Goal: Find contact information: Find contact information

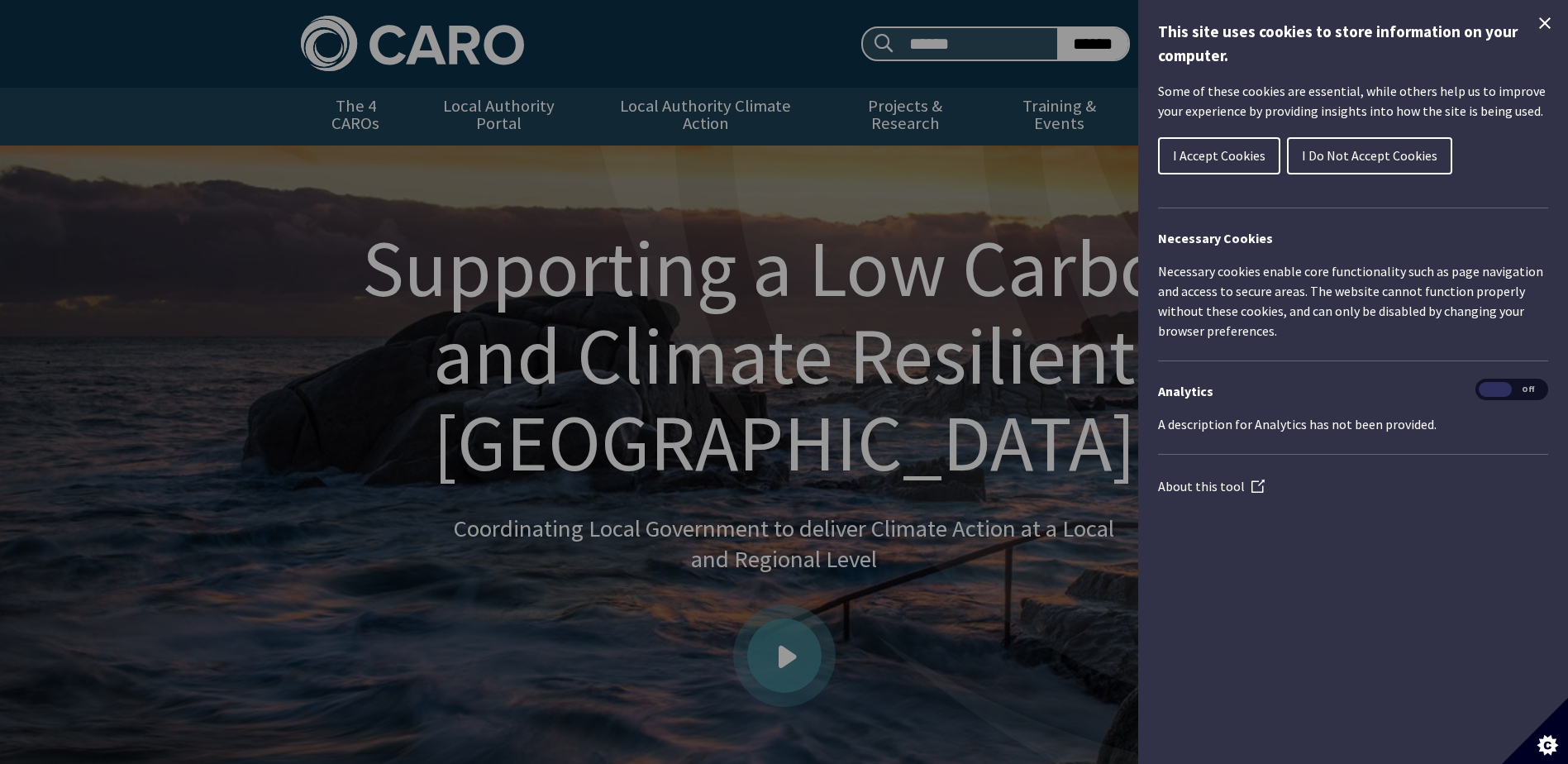
click at [1537, 25] on icon "Close Cookie Control" at bounding box center [1545, 23] width 20 height 20
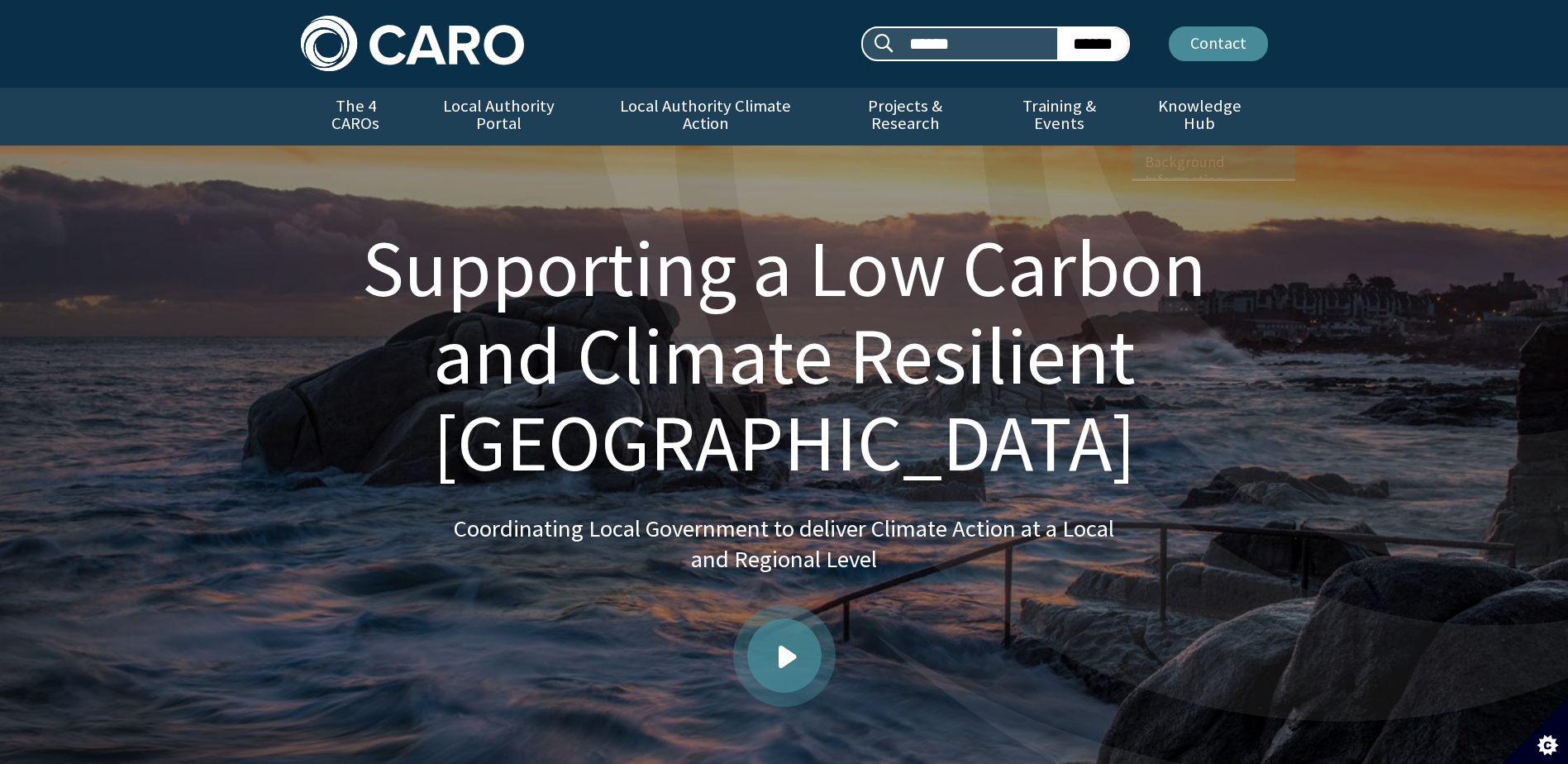
click at [1222, 45] on link "Contact" at bounding box center [1218, 43] width 99 height 35
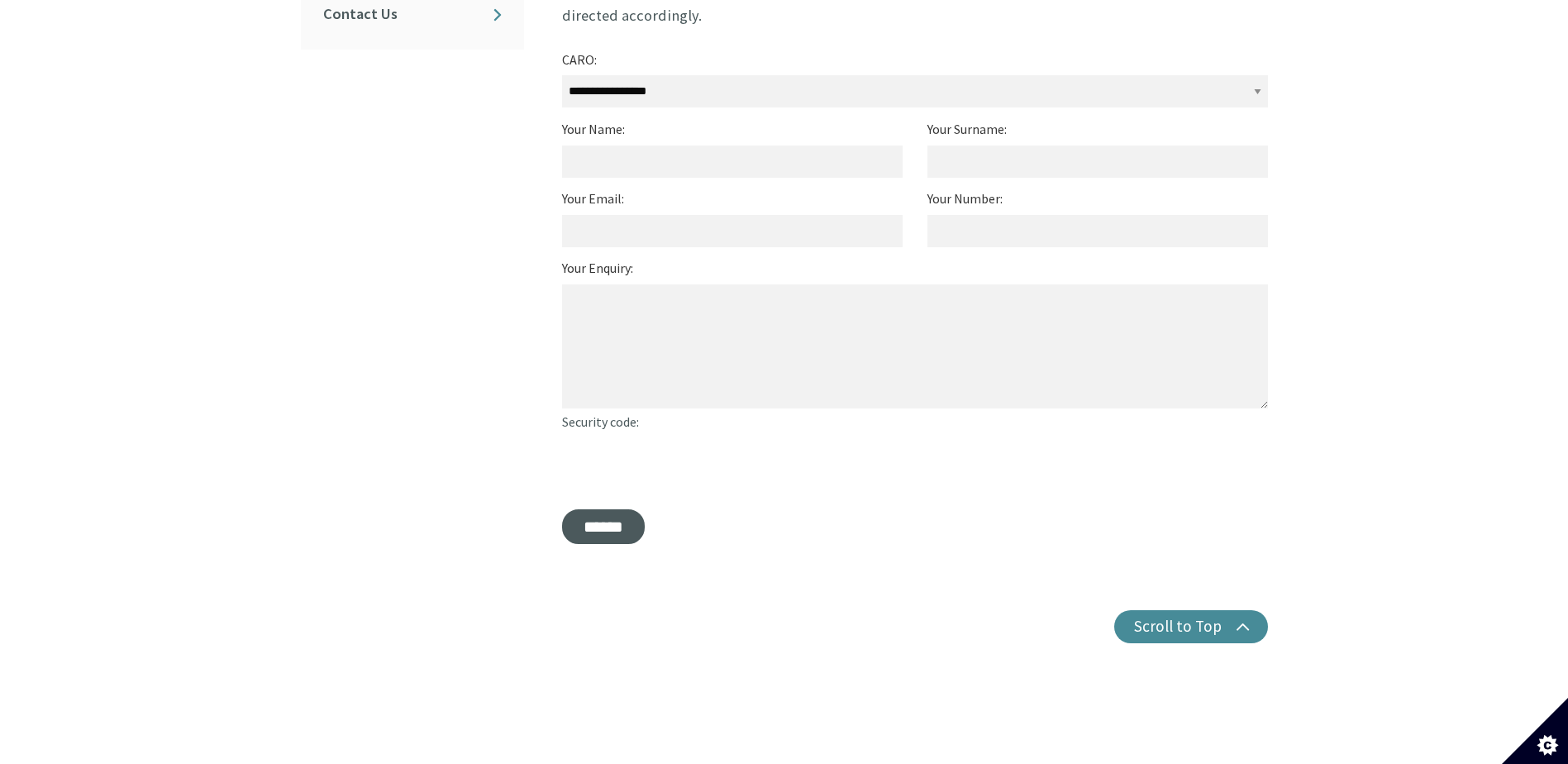
scroll to position [361, 0]
